Goal: Transaction & Acquisition: Purchase product/service

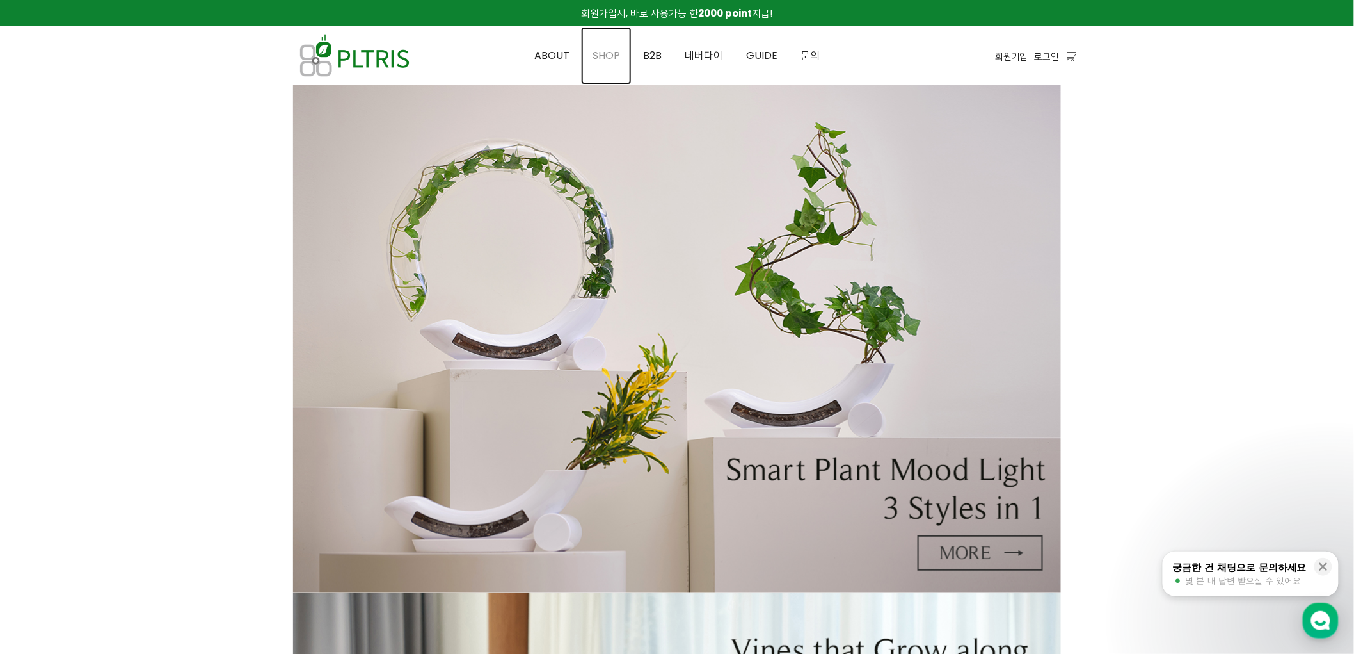
click at [611, 54] on span "SHOP" at bounding box center [607, 55] width 28 height 15
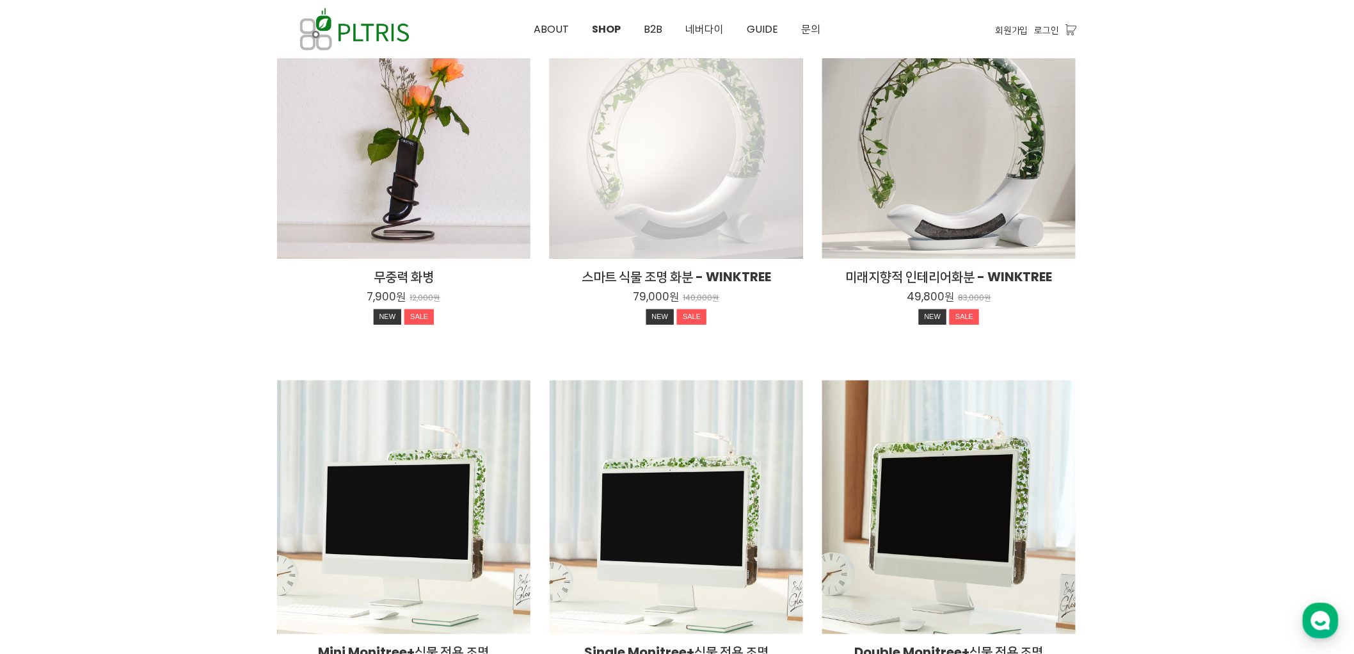
scroll to position [213, 0]
click at [724, 168] on div "스마트 식물 조명 화분 - WINKTREE 79,000원 140,000원 NEW SALE" at bounding box center [676, 130] width 253 height 253
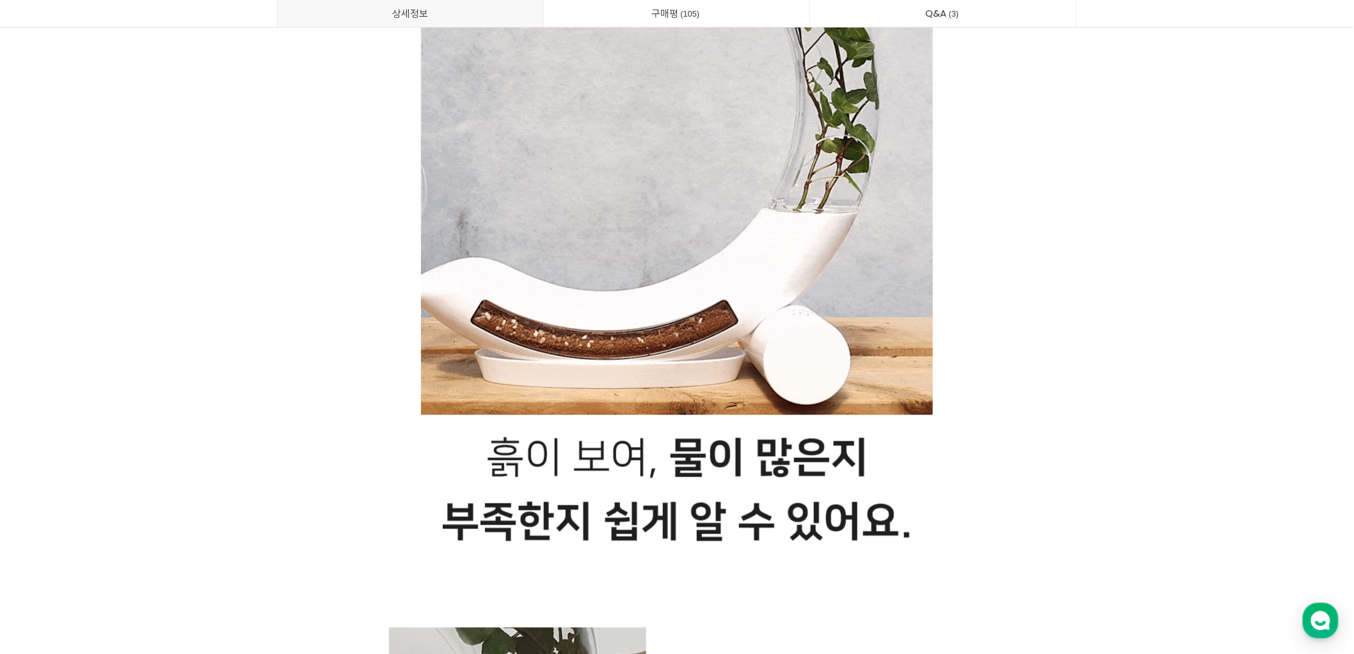
scroll to position [12659, 0]
